Goal: Information Seeking & Learning: Check status

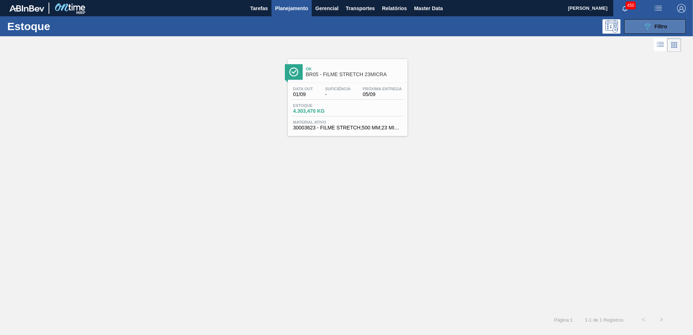
click at [635, 29] on button "089F7B8B-B2A5-4AFE-B5C0-19BA573D28AC Filtro" at bounding box center [655, 26] width 62 height 14
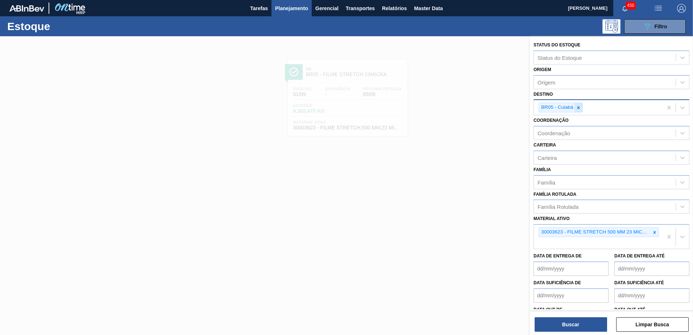
click at [580, 108] on icon at bounding box center [578, 107] width 5 height 5
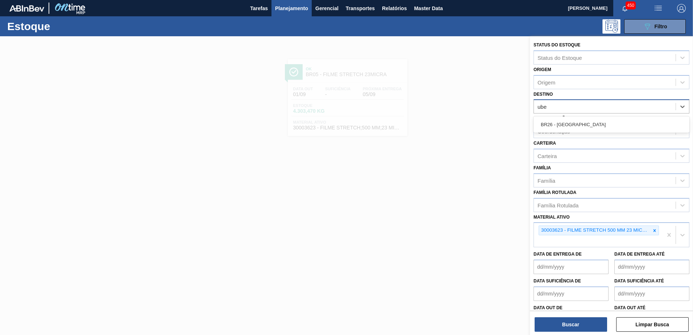
type input "uber"
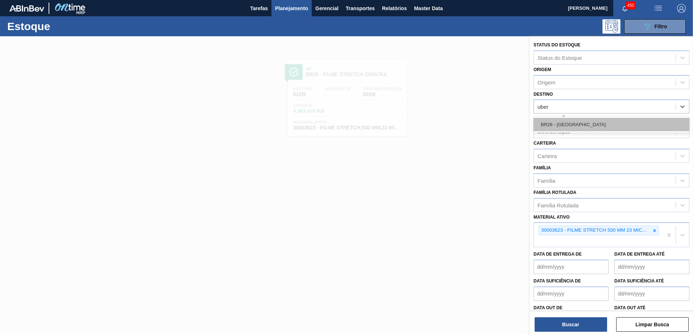
click at [591, 120] on div "BR26 - Uberlândia" at bounding box center [611, 124] width 156 height 13
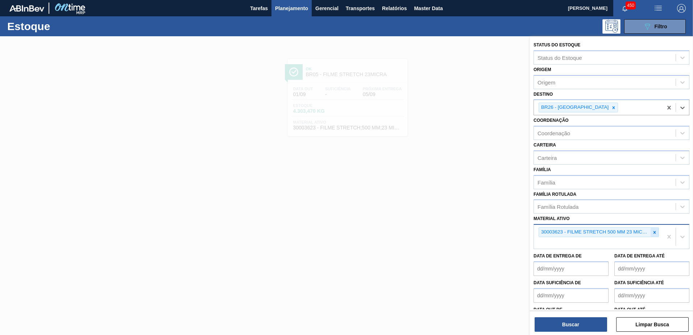
click at [654, 230] on icon at bounding box center [654, 232] width 5 height 5
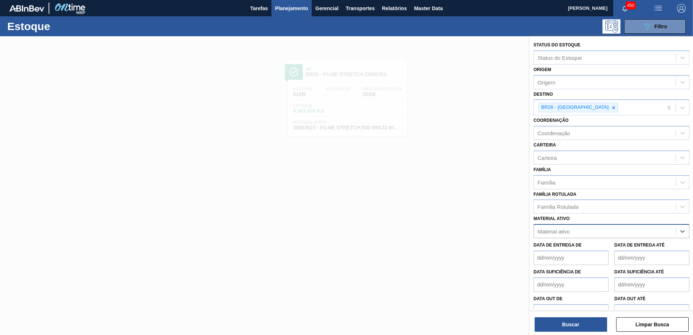
click at [605, 228] on div "Material ativo" at bounding box center [605, 231] width 142 height 11
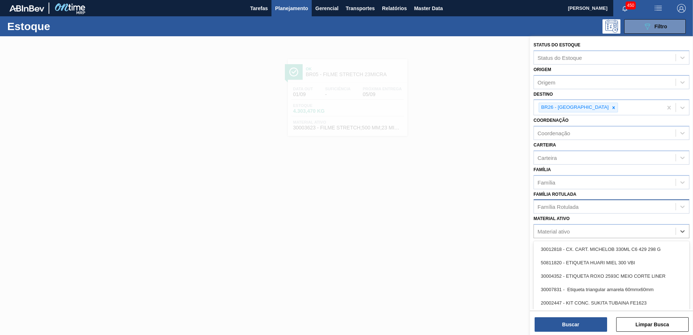
click at [579, 208] on div "Família Rotulada" at bounding box center [605, 206] width 142 height 11
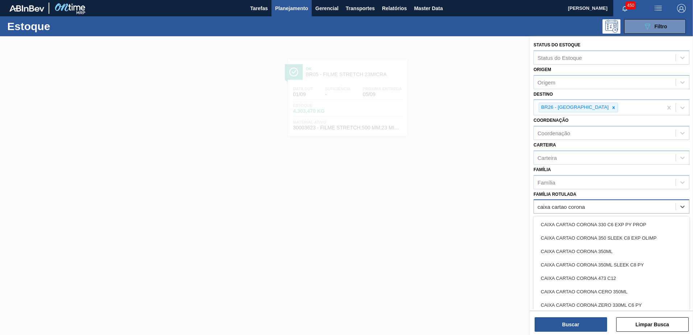
type Rotulada "caixa cartao corona"
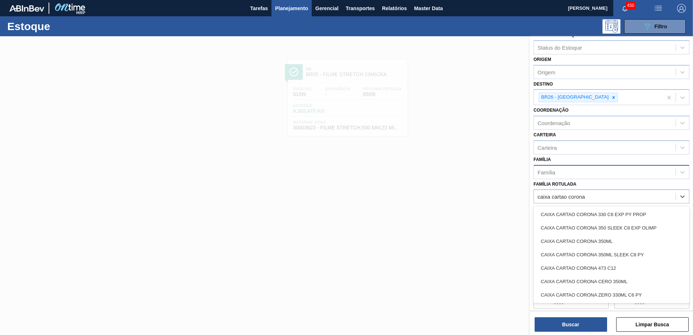
scroll to position [13, 0]
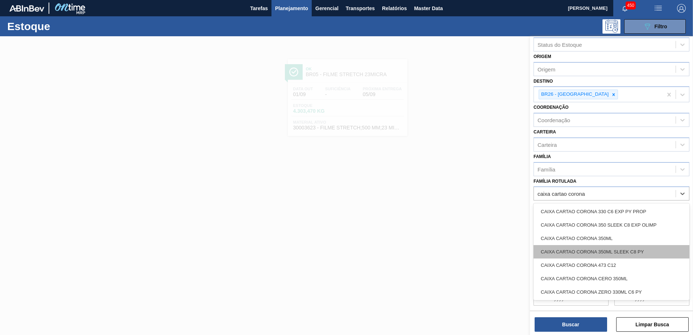
click at [648, 253] on div "CAIXA CARTAO CORONA 350ML SLEEK C8 PY" at bounding box center [611, 251] width 156 height 13
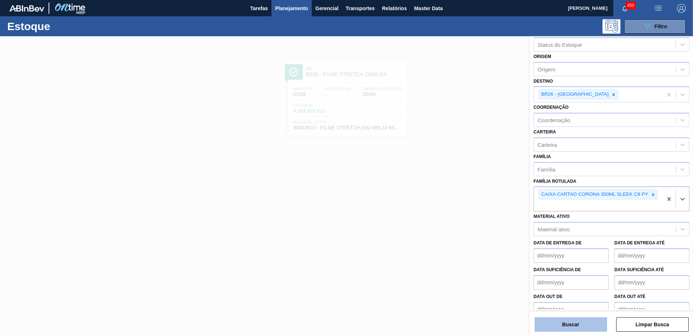
click at [575, 326] on button "Buscar" at bounding box center [570, 324] width 72 height 14
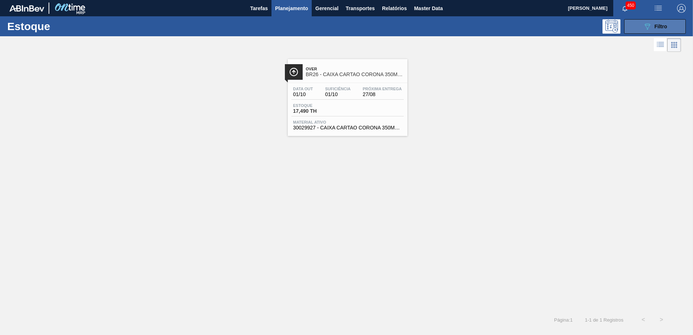
click at [669, 25] on button "089F7B8B-B2A5-4AFE-B5C0-19BA573D28AC Filtro" at bounding box center [655, 26] width 62 height 14
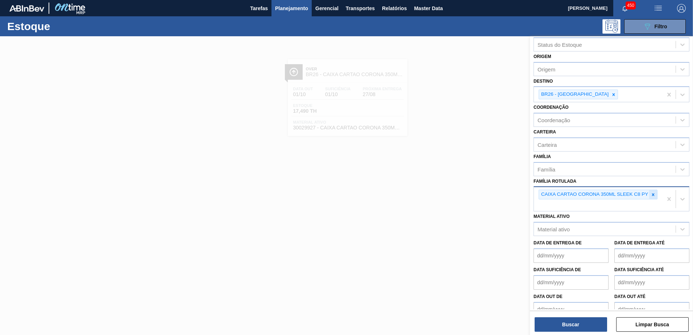
click at [654, 192] on icon at bounding box center [652, 194] width 5 height 5
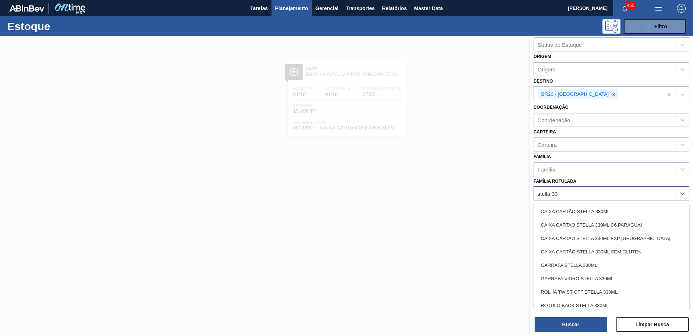
type Rotulada "stella 330"
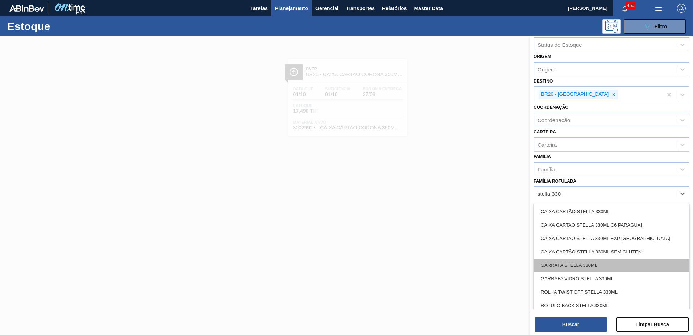
click at [599, 258] on div "GARRAFA STELLA 330ML" at bounding box center [611, 264] width 156 height 13
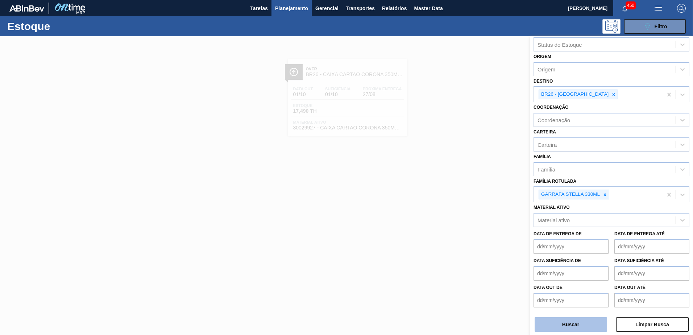
click at [579, 326] on button "Buscar" at bounding box center [570, 324] width 72 height 14
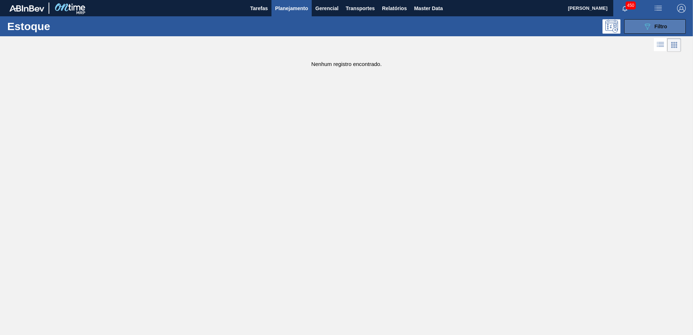
click at [663, 29] on div "089F7B8B-B2A5-4AFE-B5C0-19BA573D28AC Filtro" at bounding box center [655, 26] width 24 height 9
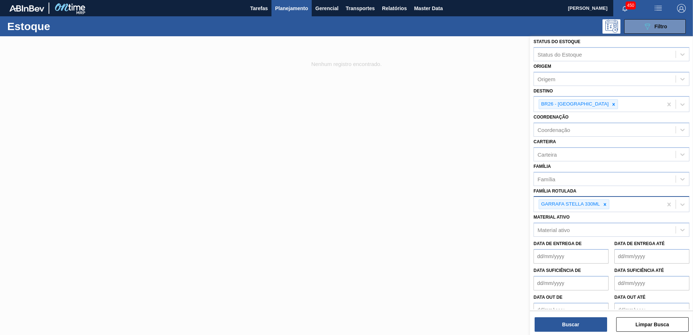
scroll to position [0, 0]
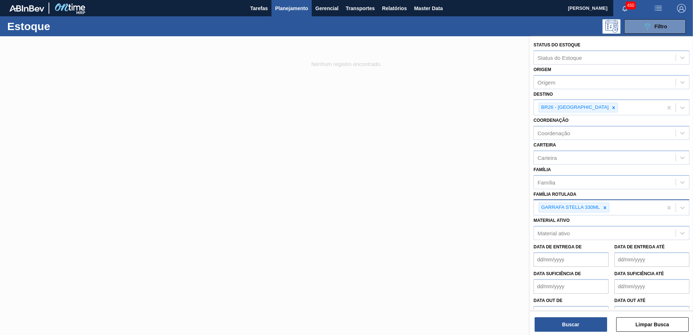
click at [629, 205] on div "GARRAFA STELLA 330ML" at bounding box center [598, 207] width 129 height 15
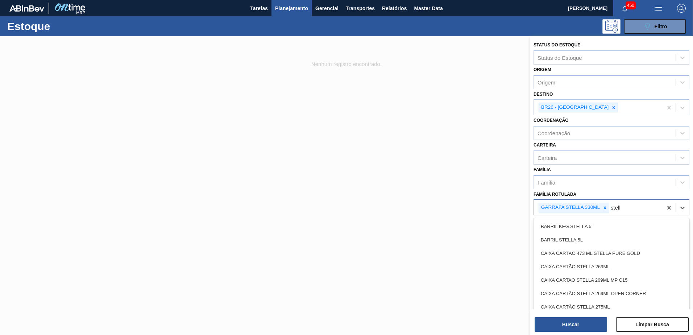
type Rotulada "stella"
click at [606, 205] on icon at bounding box center [604, 207] width 5 height 5
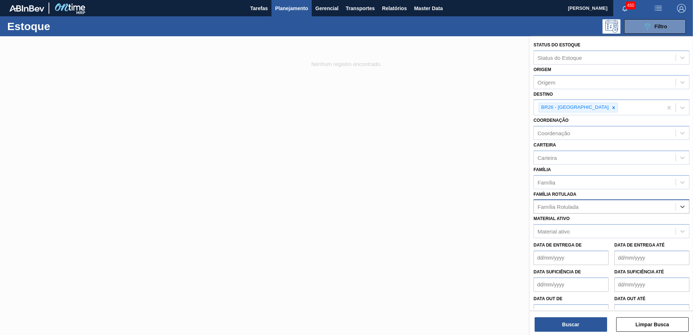
click at [577, 210] on div "Família Rotulada" at bounding box center [605, 206] width 142 height 11
click at [567, 233] on div "Material ativo" at bounding box center [553, 231] width 32 height 6
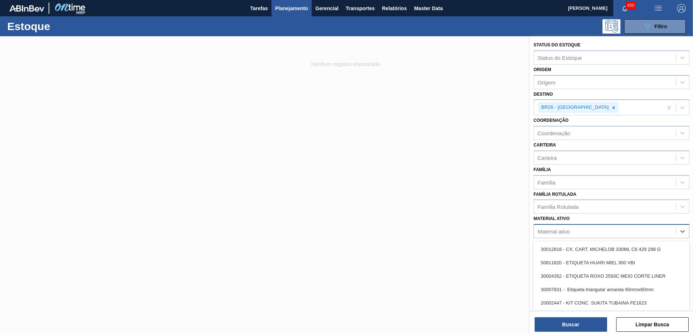
paste ativo "20005451"
type ativo "20005451"
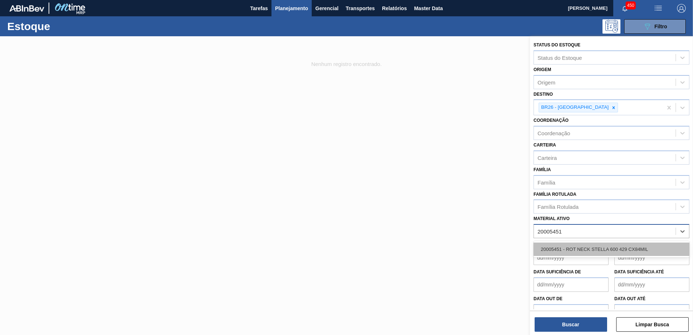
click at [582, 246] on div "20005451 - ROT NECK STELLA 600 429 CX84MIL" at bounding box center [611, 248] width 156 height 13
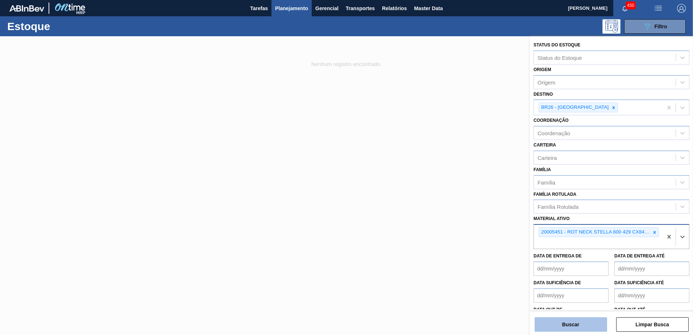
click at [579, 326] on button "Buscar" at bounding box center [570, 324] width 72 height 14
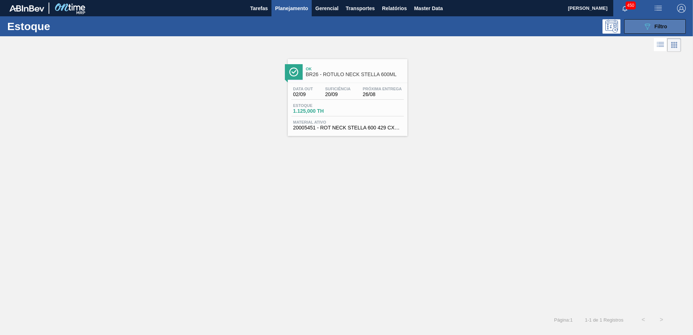
click at [650, 26] on icon "089F7B8B-B2A5-4AFE-B5C0-19BA573D28AC" at bounding box center [647, 26] width 9 height 9
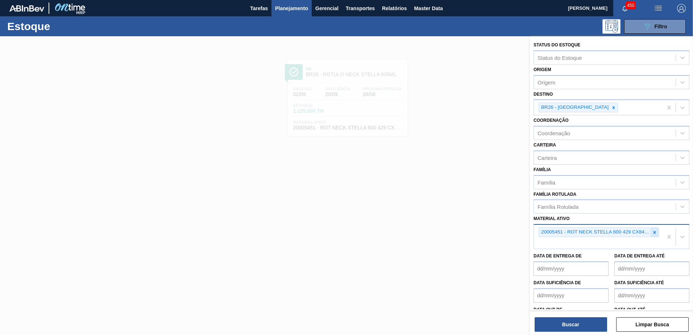
click at [653, 234] on icon at bounding box center [654, 232] width 5 height 5
paste ativo "30012600"
type ativo "30012600"
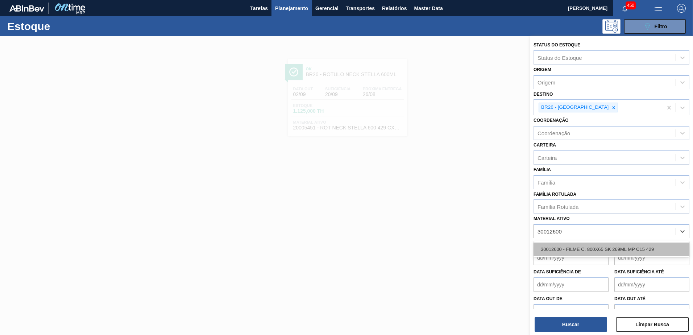
click at [572, 246] on div "30012600 - FILME C. 800X65 SK 269ML MP C15 429" at bounding box center [611, 248] width 156 height 13
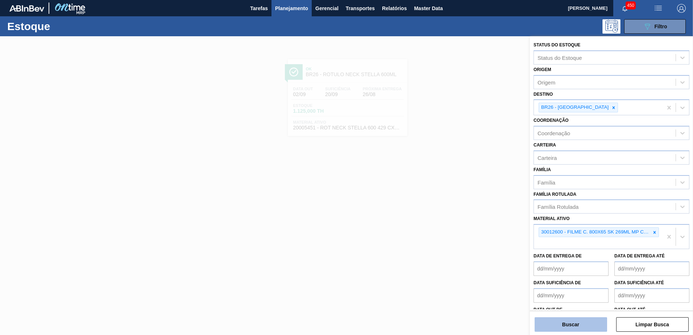
click at [567, 323] on button "Buscar" at bounding box center [570, 324] width 72 height 14
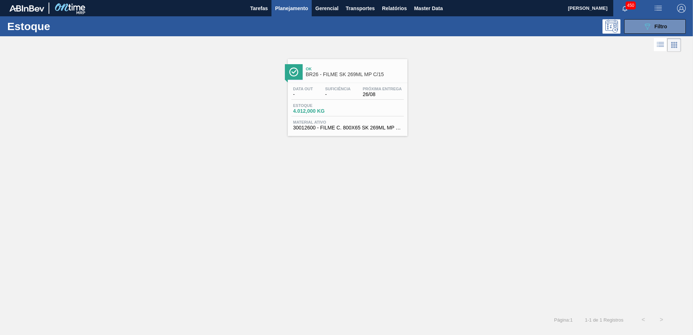
click at [635, 34] on div "Estoque 089F7B8B-B2A5-4AFE-B5C0-19BA573D28AC Filtro" at bounding box center [346, 26] width 693 height 20
click at [650, 28] on icon "089F7B8B-B2A5-4AFE-B5C0-19BA573D28AC" at bounding box center [647, 26] width 9 height 9
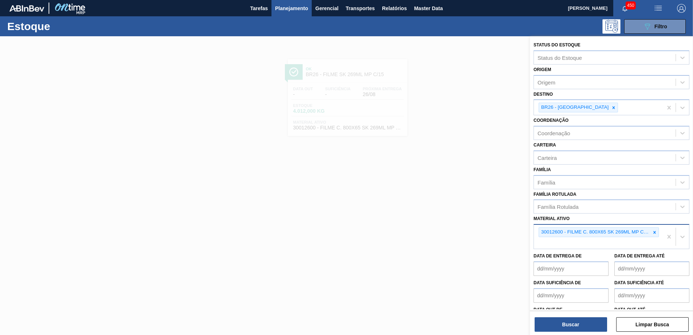
drag, startPoint x: 657, startPoint y: 231, endPoint x: 648, endPoint y: 235, distance: 8.9
click at [655, 231] on div at bounding box center [654, 232] width 8 height 9
paste ativo "30033650"
type ativo "30033650"
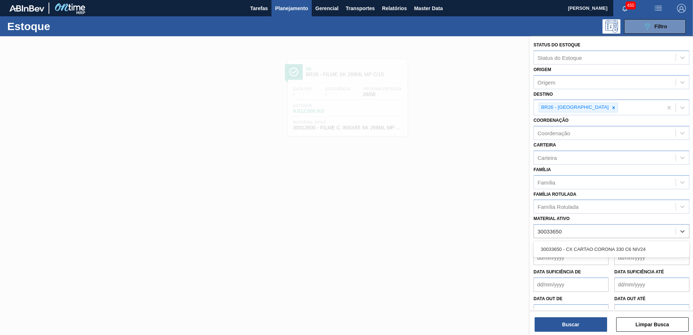
click at [576, 250] on div "30033650 - CX CARTAO CORONA 330 C6 NIV24" at bounding box center [611, 248] width 156 height 13
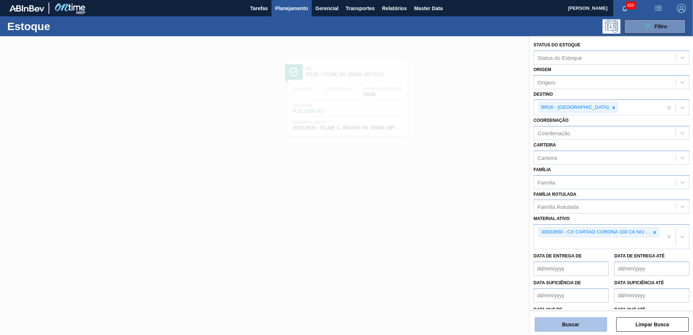
click at [579, 324] on button "Buscar" at bounding box center [570, 324] width 72 height 14
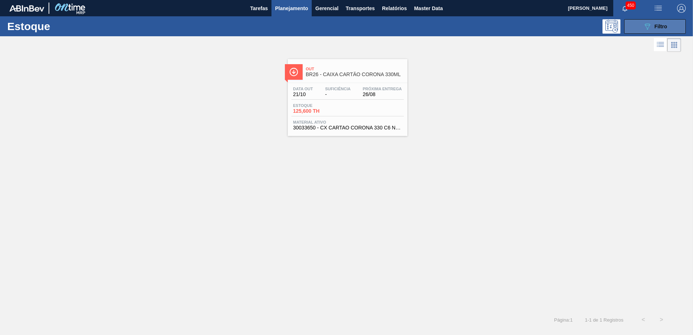
click at [643, 28] on icon "089F7B8B-B2A5-4AFE-B5C0-19BA573D28AC" at bounding box center [647, 26] width 9 height 9
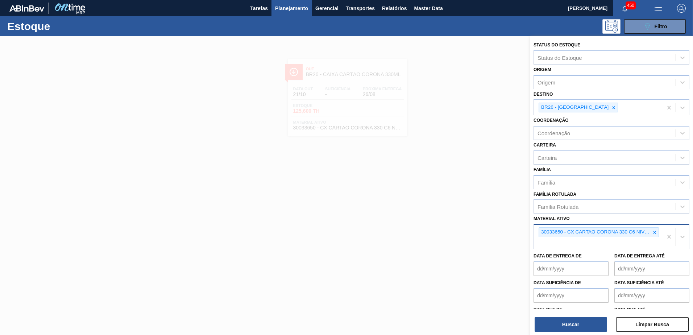
click at [655, 233] on div at bounding box center [654, 232] width 8 height 9
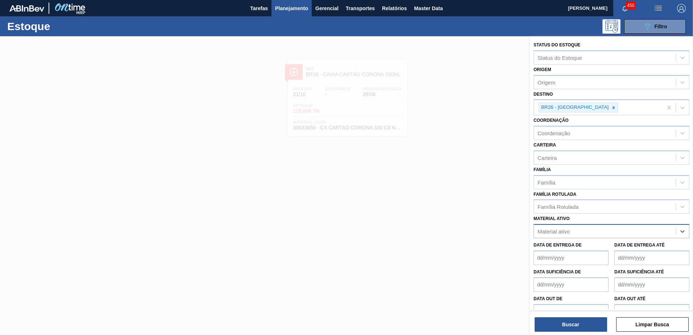
paste ativo "30008786"
type ativo "30008786"
drag, startPoint x: 571, startPoint y: 246, endPoint x: 580, endPoint y: 268, distance: 23.6
click at [571, 246] on div "30008786 - PREFORMA 29,5 CRISTAL" at bounding box center [611, 248] width 156 height 13
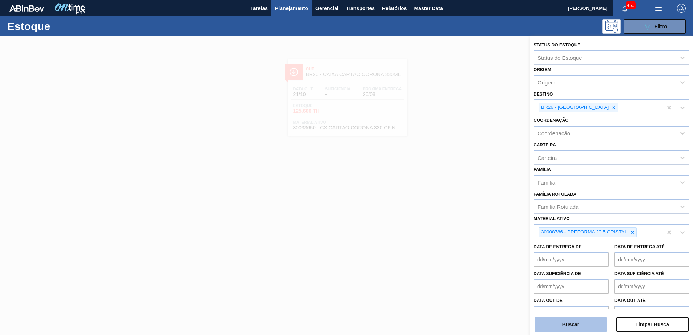
click at [573, 323] on button "Buscar" at bounding box center [570, 324] width 72 height 14
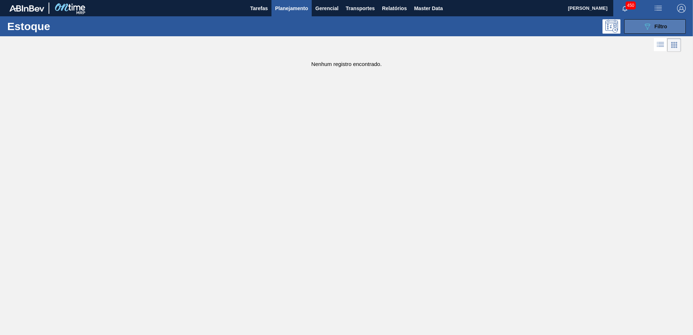
click at [655, 22] on div "089F7B8B-B2A5-4AFE-B5C0-19BA573D28AC Filtro" at bounding box center [655, 26] width 24 height 9
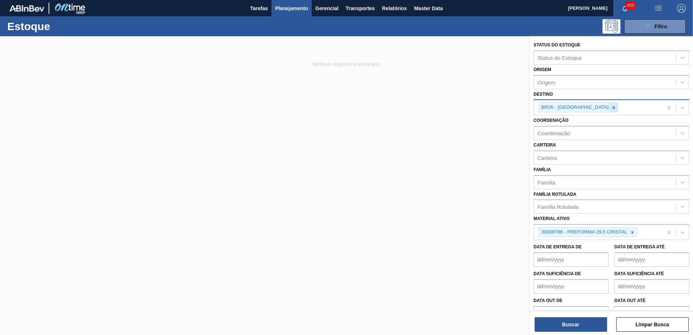
click at [611, 107] on icon at bounding box center [613, 107] width 5 height 5
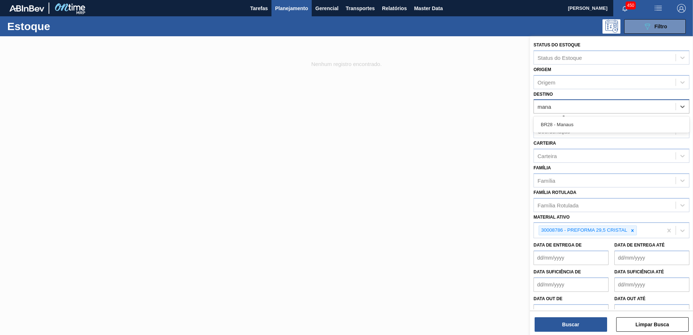
type input "manau"
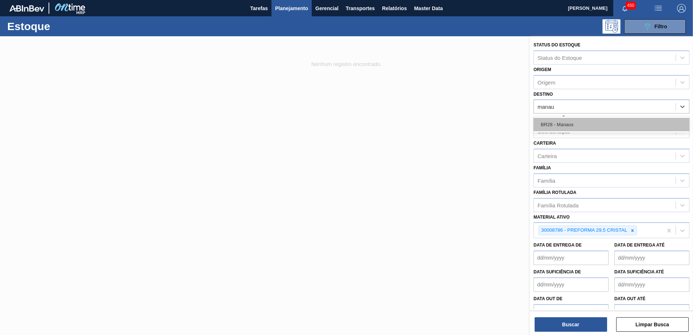
click at [589, 121] on div "BR28 - Manaus" at bounding box center [611, 124] width 156 height 13
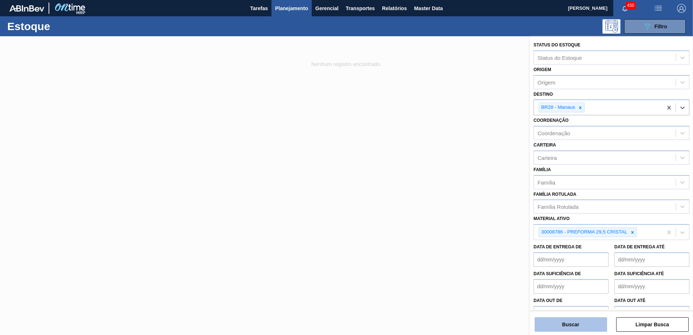
click at [587, 327] on button "Buscar" at bounding box center [570, 324] width 72 height 14
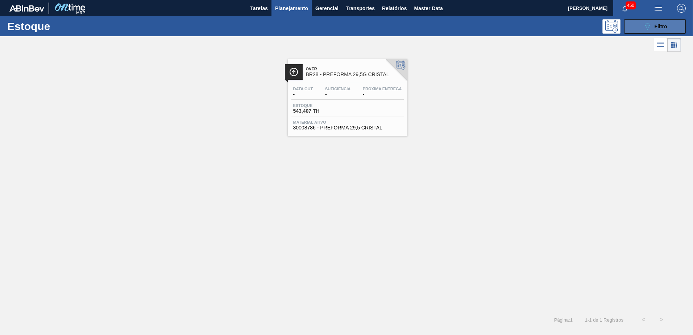
click at [636, 32] on button "089F7B8B-B2A5-4AFE-B5C0-19BA573D28AC Filtro" at bounding box center [655, 26] width 62 height 14
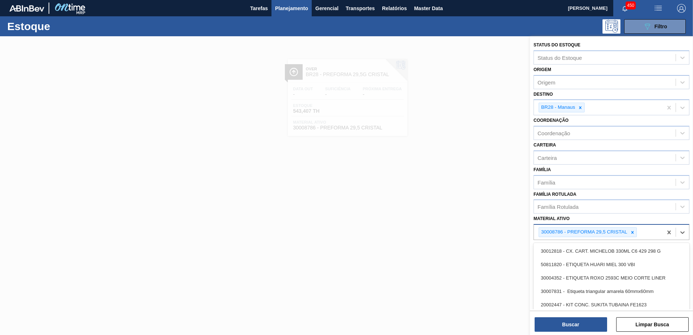
click at [644, 231] on div "30008786 - PREFORMA 29,5 CRISTAL" at bounding box center [598, 232] width 129 height 15
type ativo "28,7 cr"
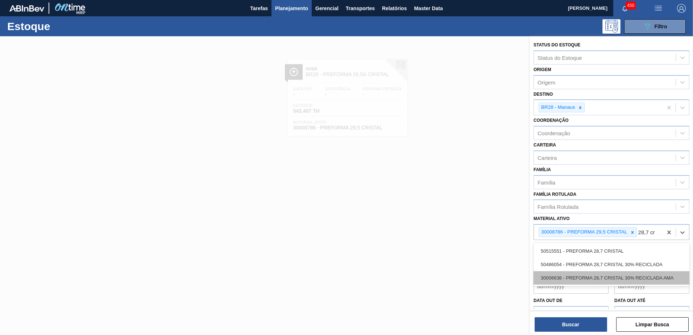
click at [632, 280] on div "30006638 - PREFORMA 28,7 CRISTAL 30% RECICLADA AMA" at bounding box center [611, 277] width 156 height 13
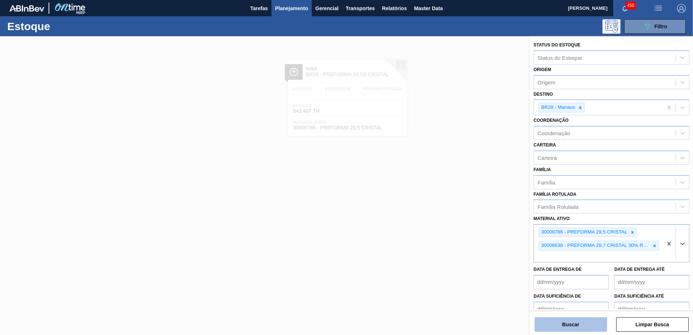
click at [572, 330] on button "Buscar" at bounding box center [570, 324] width 72 height 14
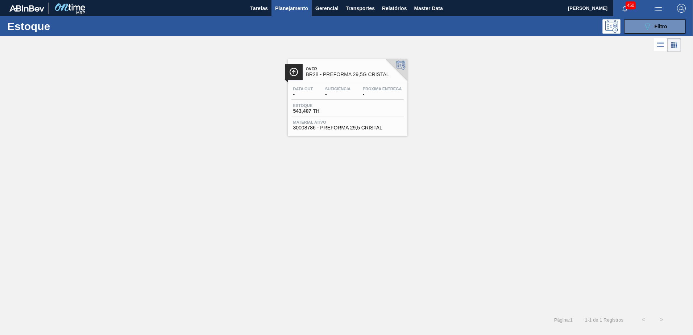
drag, startPoint x: 636, startPoint y: 30, endPoint x: 636, endPoint y: 49, distance: 18.5
click at [636, 30] on button "089F7B8B-B2A5-4AFE-B5C0-19BA573D28AC Filtro" at bounding box center [655, 26] width 62 height 14
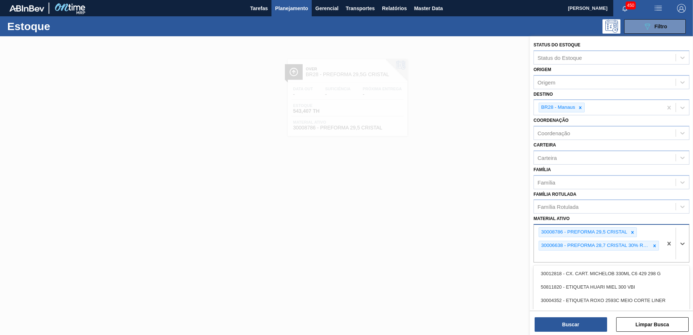
click at [656, 234] on div "30008786 - PREFORMA 29,5 CRISTAL 30006638 - PREFORMA 28,7 CRISTAL 30% RECICLADA…" at bounding box center [598, 243] width 129 height 37
type ativo "preforma 29"
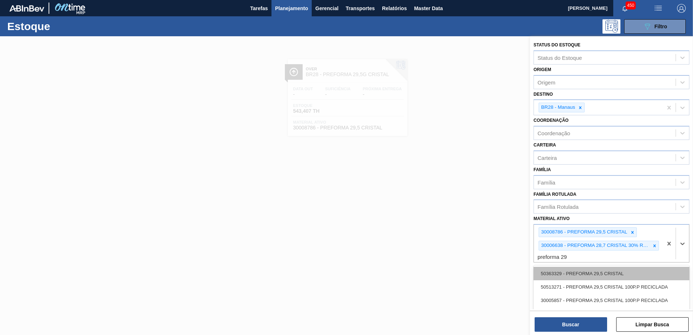
click at [620, 271] on div "50363329 - PREFORMA 29,5 CRISTAL" at bounding box center [611, 273] width 156 height 13
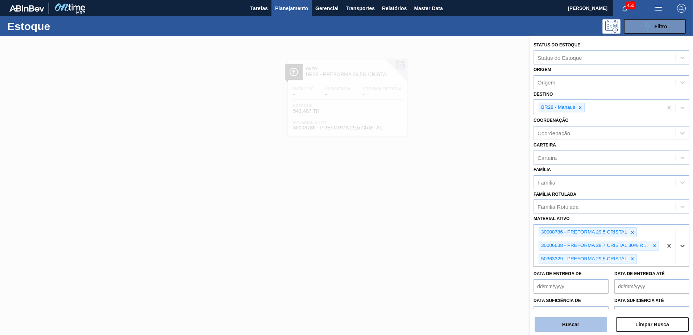
click at [582, 320] on button "Buscar" at bounding box center [570, 324] width 72 height 14
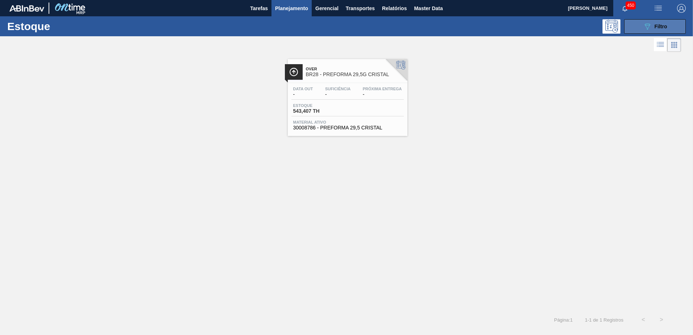
click at [650, 28] on icon "089F7B8B-B2A5-4AFE-B5C0-19BA573D28AC" at bounding box center [647, 26] width 9 height 9
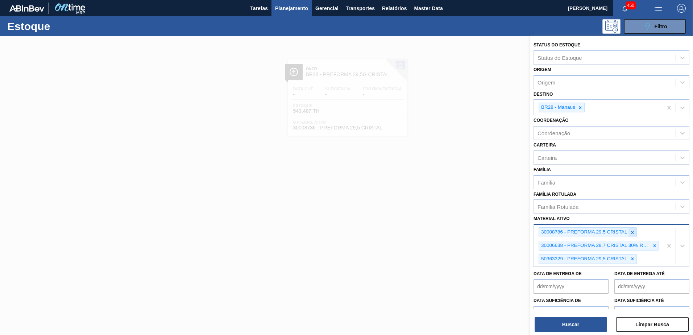
click at [633, 233] on icon at bounding box center [632, 232] width 5 height 5
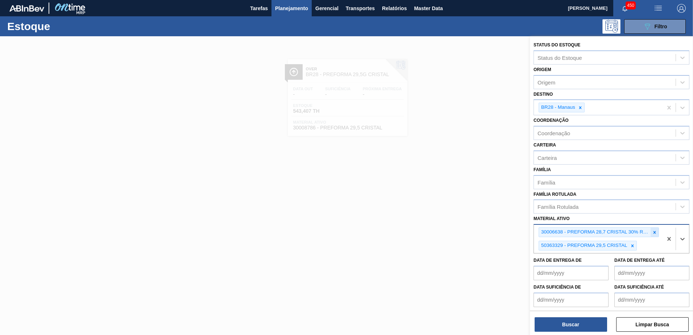
click at [653, 233] on icon at bounding box center [654, 232] width 3 height 3
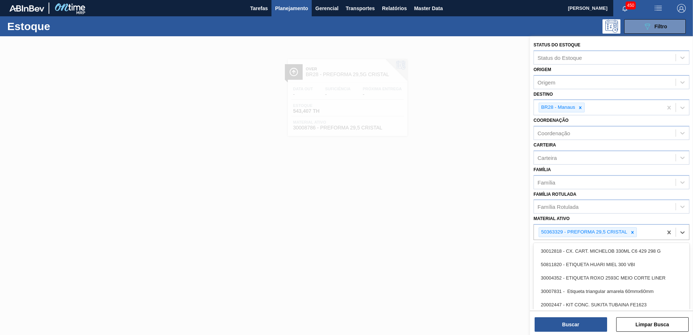
drag, startPoint x: 637, startPoint y: 233, endPoint x: 621, endPoint y: 221, distance: 20.1
click at [635, 233] on div "50363329 - PREFORMA 29,5 CRISTAL" at bounding box center [598, 232] width 129 height 15
click at [599, 208] on div "Família Rotulada" at bounding box center [605, 206] width 142 height 11
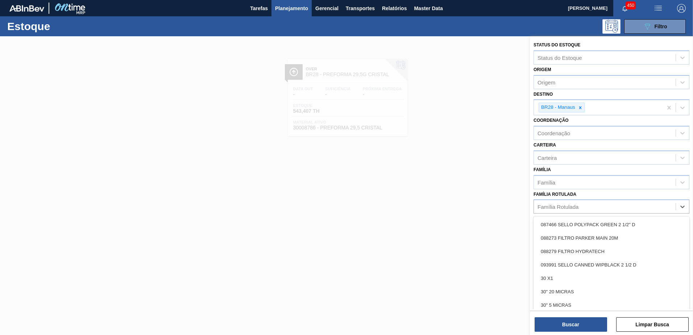
click at [484, 213] on div at bounding box center [346, 203] width 693 height 335
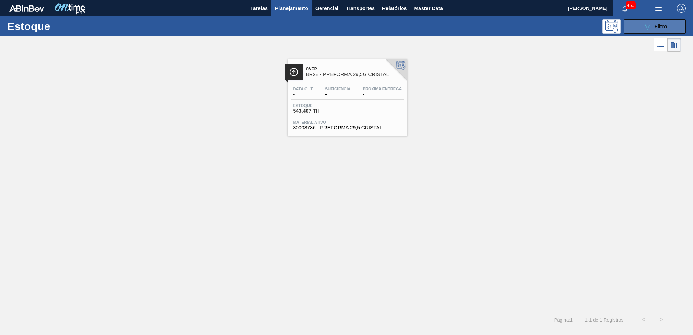
click at [667, 28] on span "Filtro" at bounding box center [660, 27] width 13 height 6
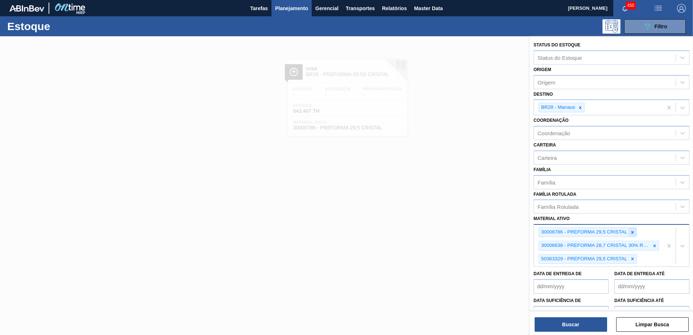
click at [631, 233] on icon at bounding box center [632, 232] width 5 height 5
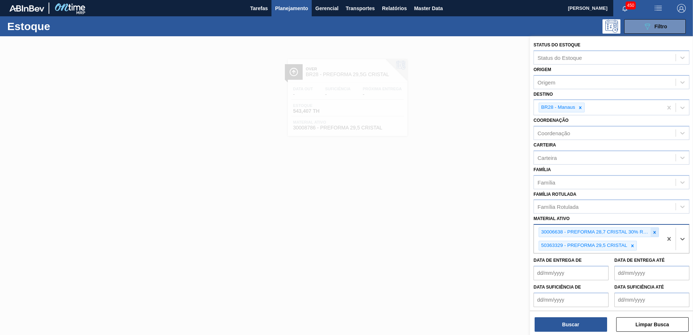
click at [654, 231] on icon at bounding box center [654, 232] width 5 height 5
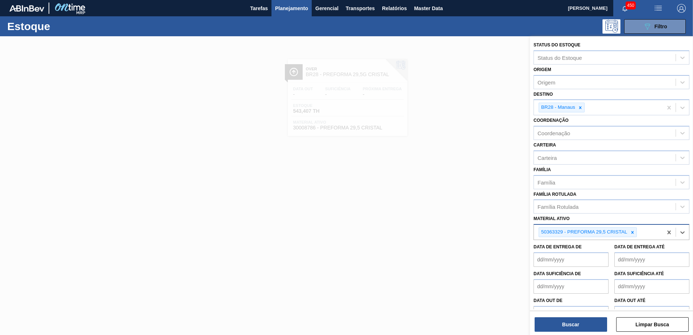
click at [633, 232] on icon at bounding box center [632, 232] width 5 height 5
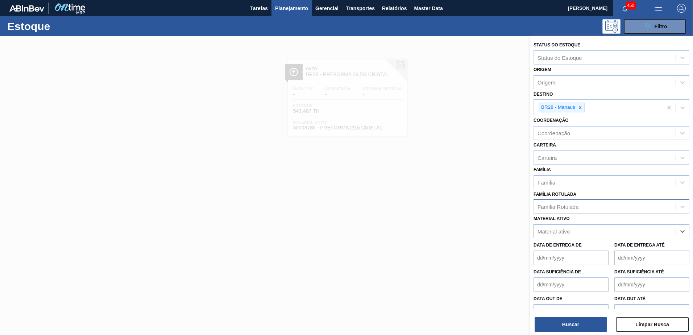
click at [592, 207] on div "Família Rotulada" at bounding box center [605, 206] width 142 height 11
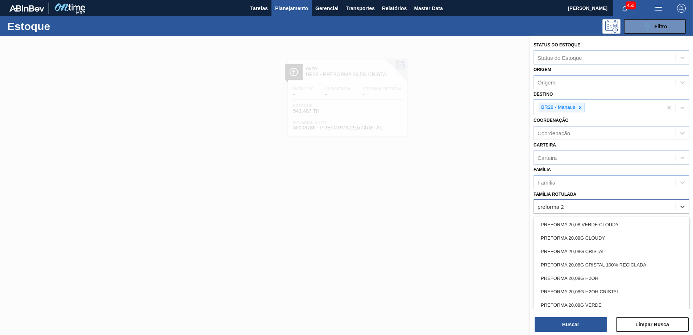
type Rotulada "preforma 29"
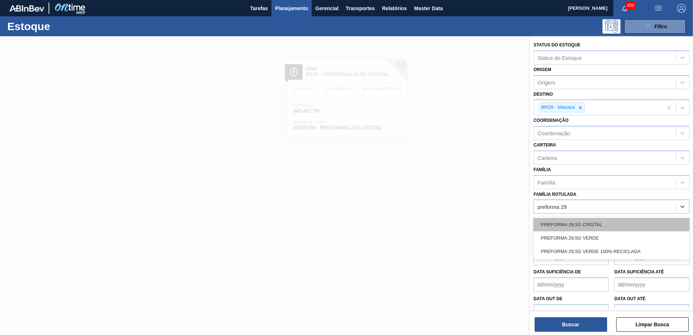
click at [605, 224] on div "PREFORMA 29,5G CRISTAL" at bounding box center [611, 224] width 156 height 13
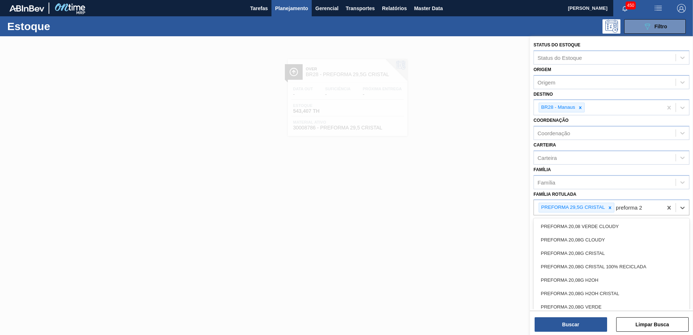
type Rotulada "preforma 28"
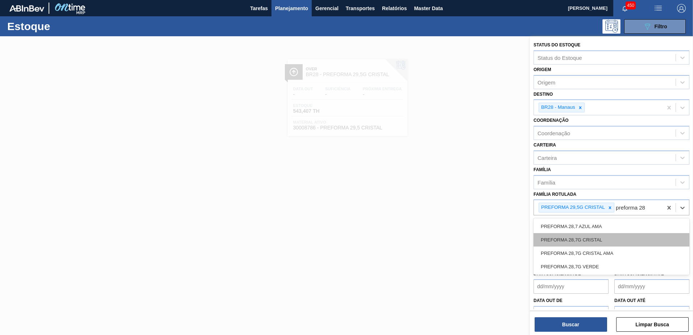
click at [610, 237] on div "PREFORMA 28,7G CRISTAL" at bounding box center [611, 239] width 156 height 13
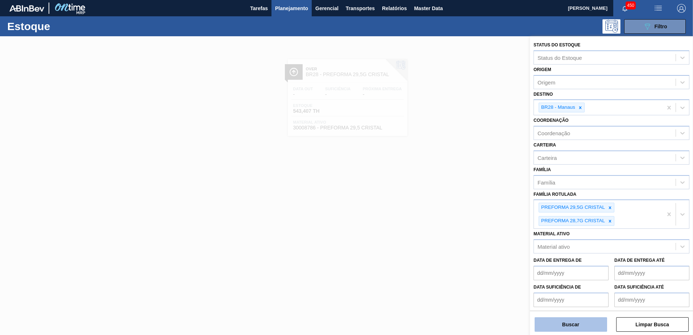
click at [582, 324] on button "Buscar" at bounding box center [570, 324] width 72 height 14
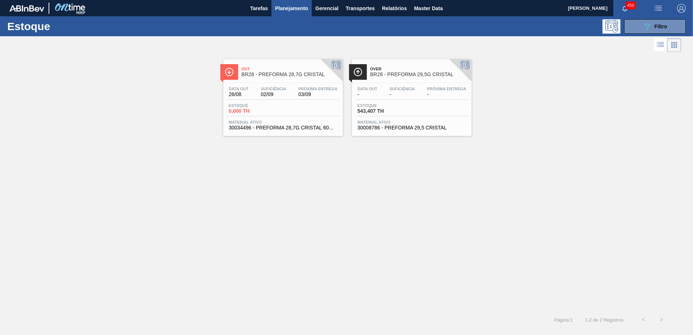
drag, startPoint x: 668, startPoint y: 30, endPoint x: 669, endPoint y: 40, distance: 10.6
click at [668, 30] on button "089F7B8B-B2A5-4AFE-B5C0-19BA573D28AC Filtro" at bounding box center [655, 26] width 62 height 14
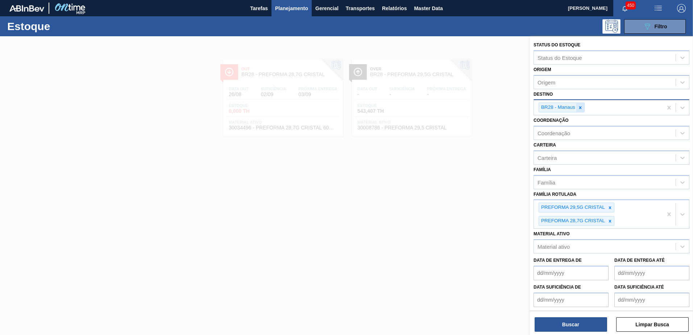
click at [583, 106] on div at bounding box center [580, 107] width 8 height 9
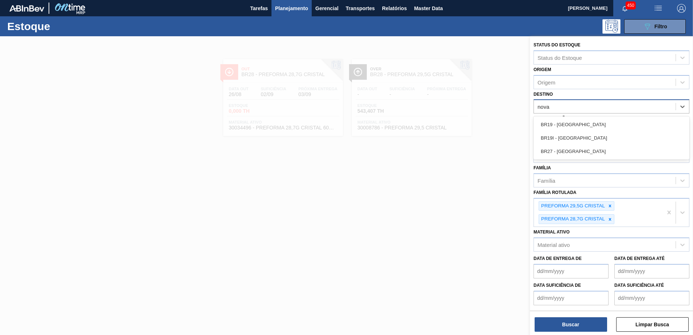
type input "nova mi"
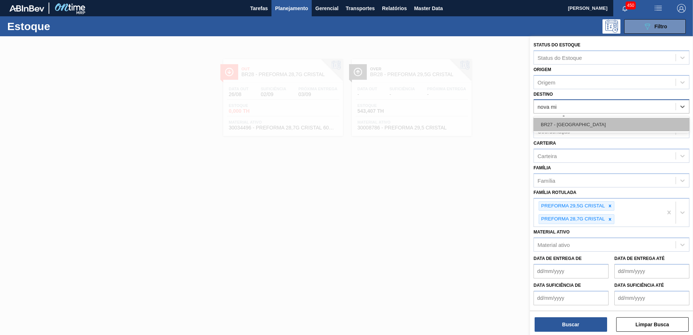
click at [583, 125] on div "BR27 - Nova Minas" at bounding box center [611, 124] width 156 height 13
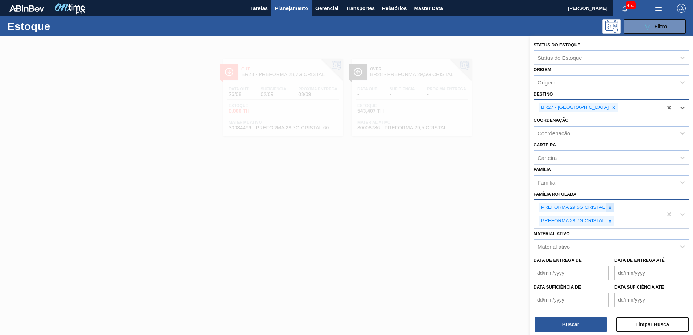
click at [609, 209] on icon at bounding box center [609, 207] width 5 height 5
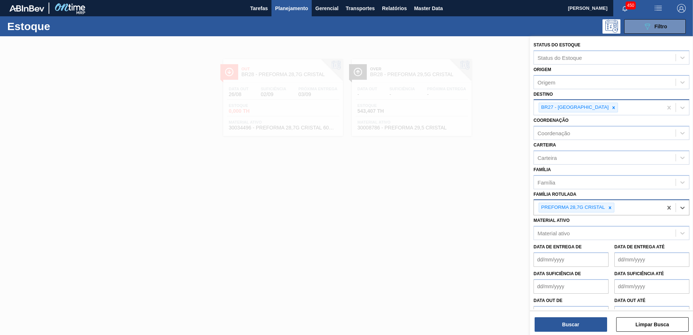
click at [609, 209] on icon at bounding box center [609, 207] width 5 height 5
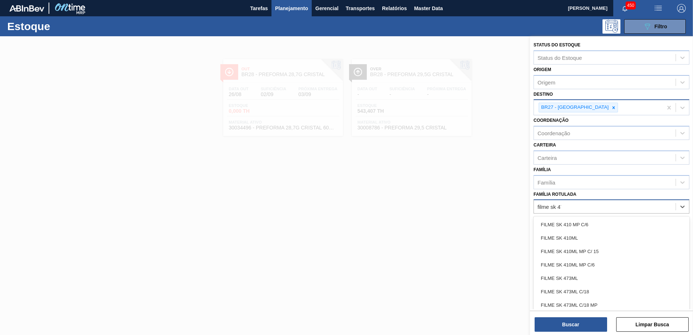
type Rotulada "filme sk 473"
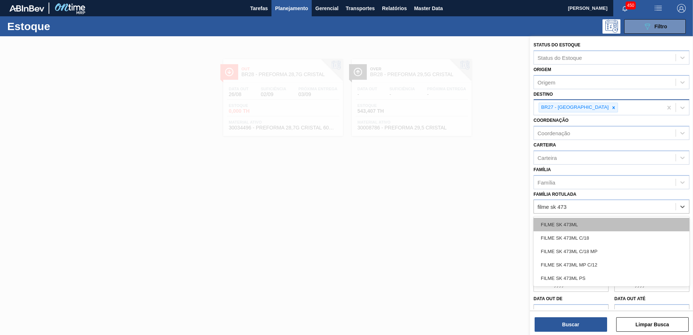
click at [587, 221] on div "FILME SK 473ML" at bounding box center [611, 224] width 156 height 13
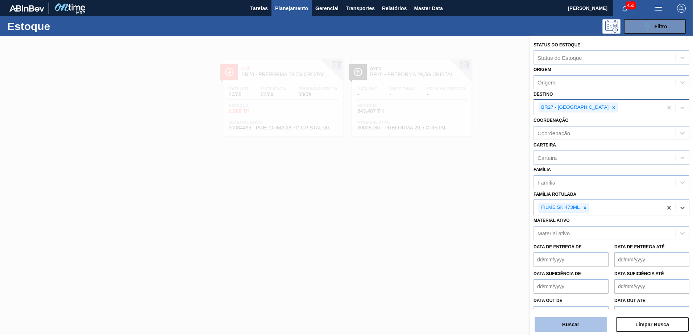
click at [578, 322] on button "Buscar" at bounding box center [570, 324] width 72 height 14
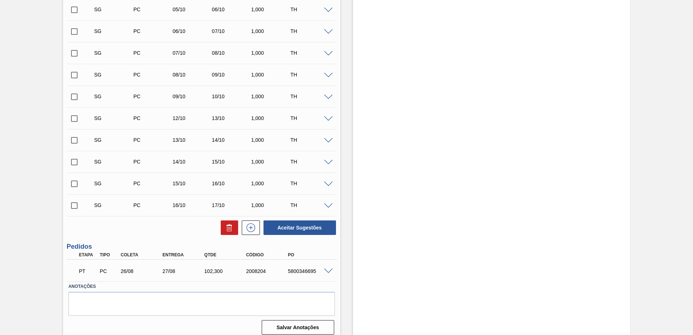
scroll to position [221, 0]
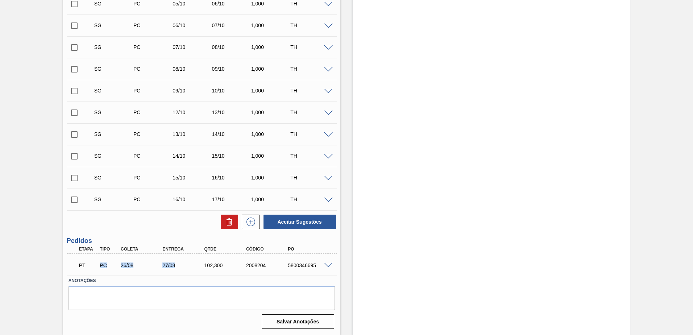
drag, startPoint x: 154, startPoint y: 264, endPoint x: 184, endPoint y: 266, distance: 29.8
click at [184, 266] on div "PT PC 26/08 27/08 102,300 2008204 5800346695" at bounding box center [199, 264] width 251 height 14
click at [184, 266] on div "27/08" at bounding box center [183, 265] width 47 height 6
click at [326, 265] on span at bounding box center [328, 265] width 9 height 5
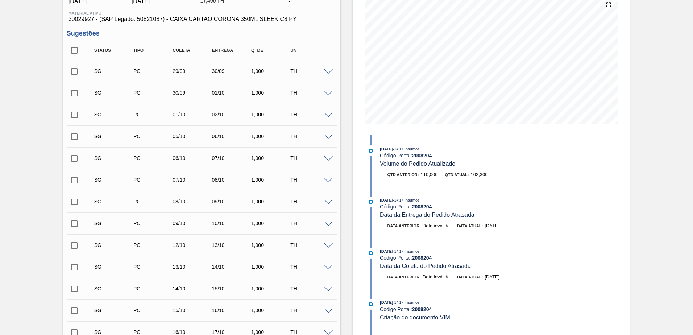
scroll to position [0, 0]
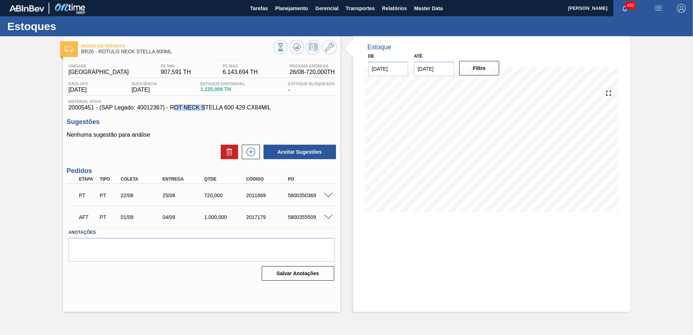
drag, startPoint x: 173, startPoint y: 108, endPoint x: 247, endPoint y: 108, distance: 73.9
click at [247, 108] on span "20005451 - (SAP Legado: 40012367) - ROT NECK STELLA 600 429 CX84MIL" at bounding box center [201, 107] width 266 height 7
drag, startPoint x: 247, startPoint y: 108, endPoint x: 264, endPoint y: 108, distance: 17.4
click at [262, 107] on span "20005451 - (SAP Legado: 40012367) - ROT NECK STELLA 600 429 CX84MIL" at bounding box center [201, 107] width 266 height 7
click at [300, 112] on div "Unidade Uberlândia PE MIN 907,591 TH PE MAX 6.143,694 TH Próxima Entrega 26/08 …" at bounding box center [201, 171] width 277 height 223
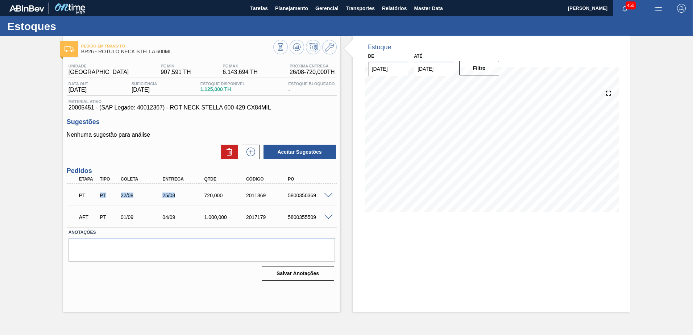
drag, startPoint x: 96, startPoint y: 198, endPoint x: 197, endPoint y: 202, distance: 100.8
click at [197, 202] on div "PT PT 22/08 25/08 720,000 2011869 5800350369" at bounding box center [202, 194] width 270 height 18
drag, startPoint x: 197, startPoint y: 202, endPoint x: 187, endPoint y: 199, distance: 10.0
click at [187, 199] on div "PT PT 22/08 25/08 720,000 2011869 5800350369" at bounding box center [199, 194] width 251 height 14
click at [328, 194] on span at bounding box center [328, 195] width 9 height 5
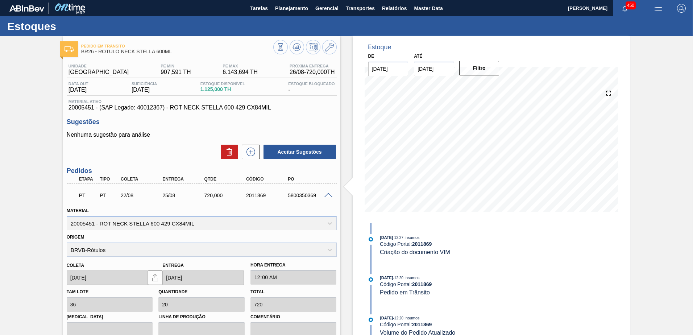
click at [331, 193] on span at bounding box center [328, 195] width 9 height 5
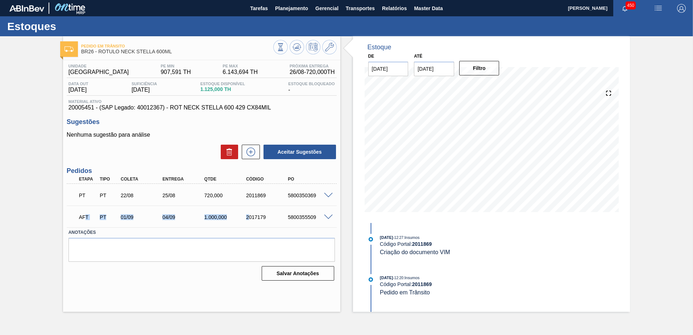
drag, startPoint x: 145, startPoint y: 220, endPoint x: 255, endPoint y: 222, distance: 110.1
click at [255, 222] on div "AFT PT 01/09 04/09 1.000,000 2017179 5800355509" at bounding box center [199, 216] width 251 height 14
drag, startPoint x: 255, startPoint y: 222, endPoint x: 237, endPoint y: 221, distance: 18.1
click at [237, 221] on div "AFT PT 01/09 04/09 1.000,000 2017179 5800355509" at bounding box center [199, 216] width 251 height 14
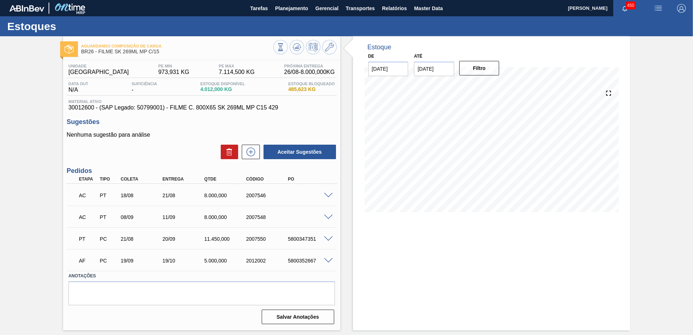
click at [331, 191] on div "AC PT 18/08 21/08 8.000,000 2007546" at bounding box center [202, 194] width 270 height 18
click at [329, 195] on span at bounding box center [328, 195] width 9 height 5
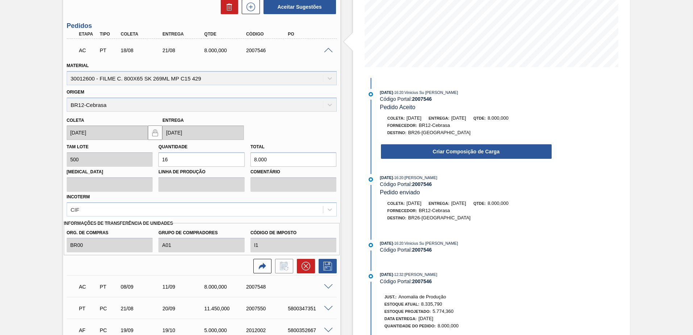
scroll to position [210, 0]
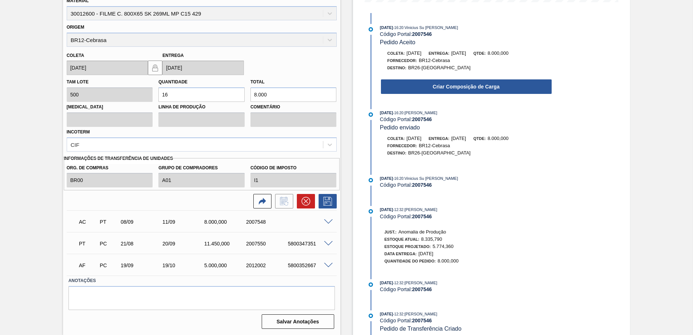
click at [326, 221] on span at bounding box center [328, 221] width 9 height 5
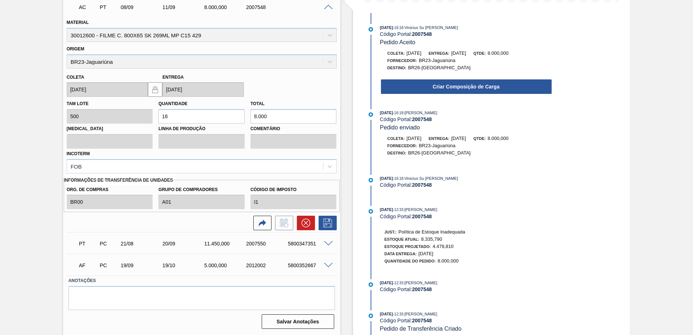
scroll to position [65, 0]
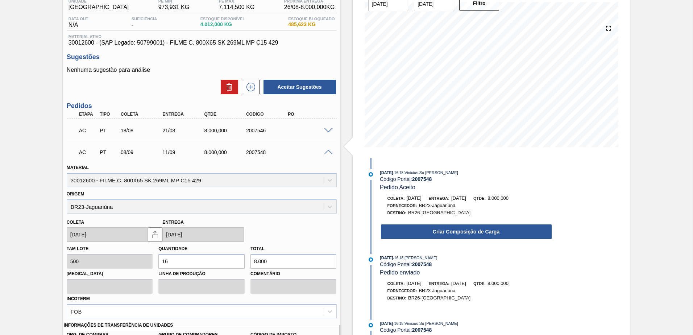
click at [326, 151] on span at bounding box center [328, 152] width 9 height 5
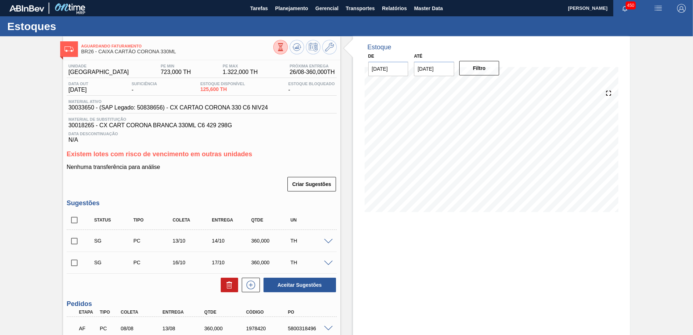
scroll to position [150, 0]
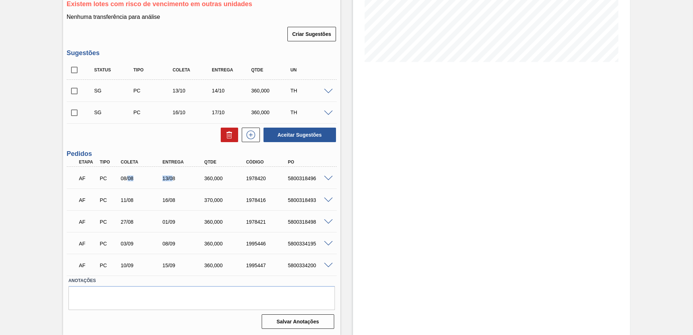
drag, startPoint x: 139, startPoint y: 178, endPoint x: 175, endPoint y: 179, distance: 36.6
click at [175, 179] on div "AF PC 08/08 13/08 360,000 1978420 5800318496" at bounding box center [199, 177] width 251 height 14
drag, startPoint x: 175, startPoint y: 179, endPoint x: 181, endPoint y: 179, distance: 5.4
click at [181, 179] on div "13/08" at bounding box center [183, 178] width 47 height 6
click at [162, 197] on div "16/08" at bounding box center [183, 200] width 47 height 6
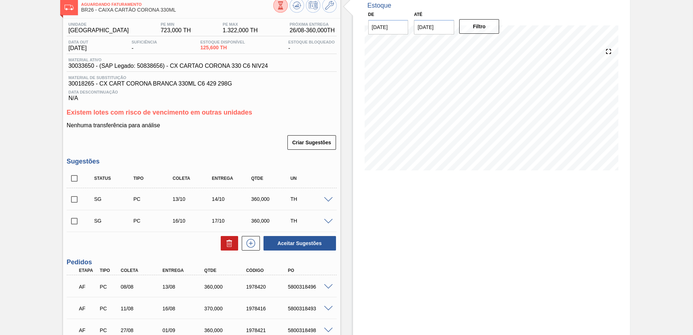
scroll to position [0, 0]
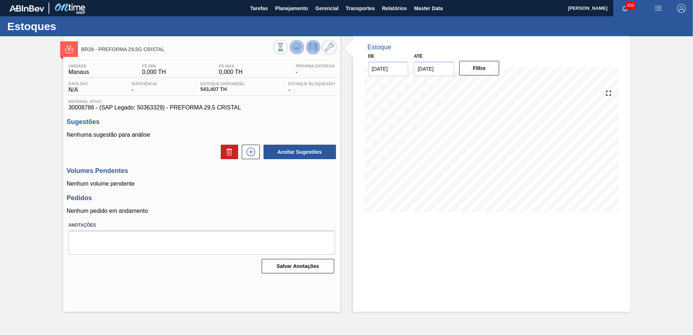
click at [299, 47] on icon at bounding box center [296, 47] width 9 height 9
drag, startPoint x: 195, startPoint y: 90, endPoint x: 242, endPoint y: 91, distance: 46.7
click at [242, 91] on div "Data out N/A Suficiência - Estoque Disponível 543,407 TH [DEMOGRAPHIC_DATA] Blo…" at bounding box center [202, 89] width 270 height 14
drag, startPoint x: 242, startPoint y: 91, endPoint x: 247, endPoint y: 90, distance: 5.5
click at [249, 91] on div "Data out N/A Suficiência - Estoque Disponível 543,407 TH [DEMOGRAPHIC_DATA] Blo…" at bounding box center [202, 89] width 270 height 14
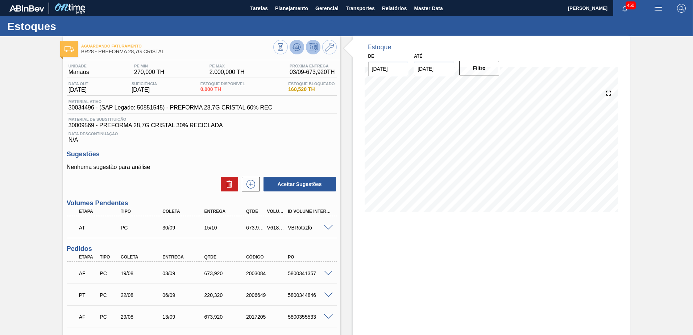
click at [297, 48] on icon at bounding box center [296, 46] width 5 height 3
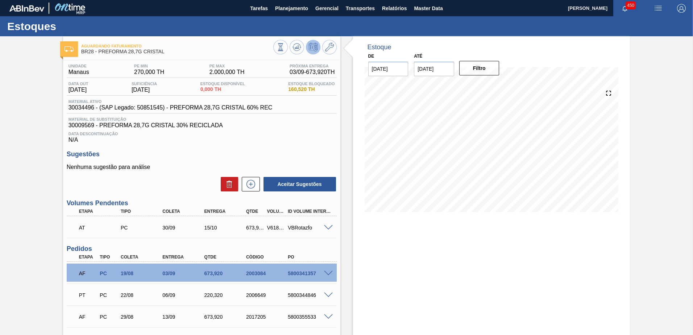
click at [327, 271] on span at bounding box center [328, 273] width 9 height 5
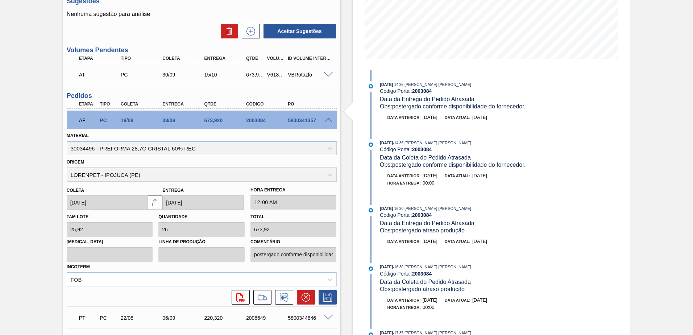
scroll to position [68, 0]
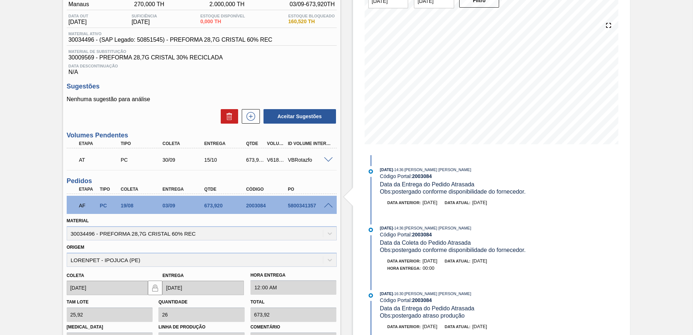
click at [330, 205] on span at bounding box center [328, 205] width 9 height 5
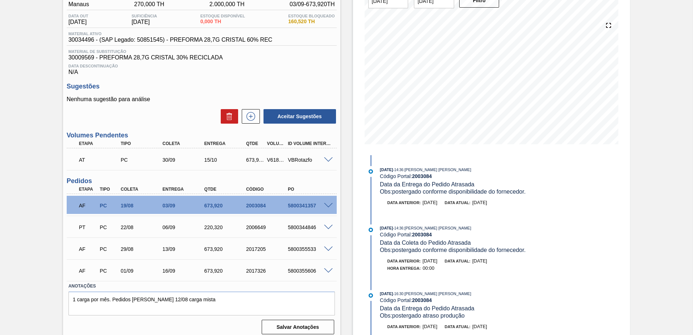
click at [326, 226] on span at bounding box center [328, 227] width 9 height 5
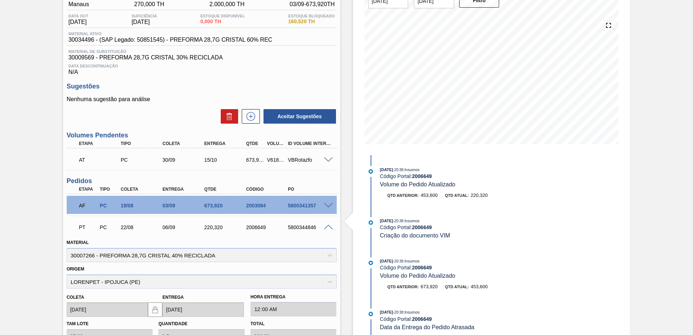
click at [327, 226] on span at bounding box center [328, 227] width 9 height 5
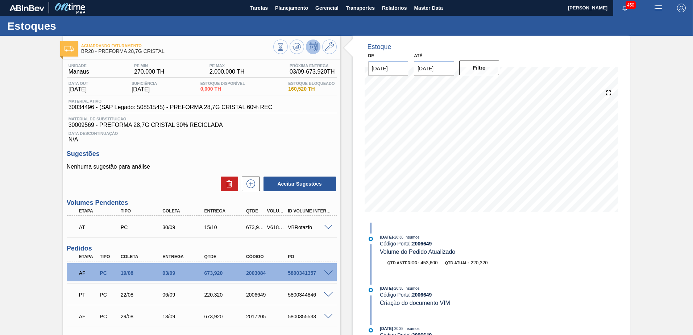
scroll to position [0, 0]
click at [35, 195] on div "Aguardando Faturamento BR28 - PREFORMA 28,7G CRISTAL Unidade Manaus PE MIN 270,…" at bounding box center [346, 222] width 693 height 372
